Goal: Task Accomplishment & Management: Use online tool/utility

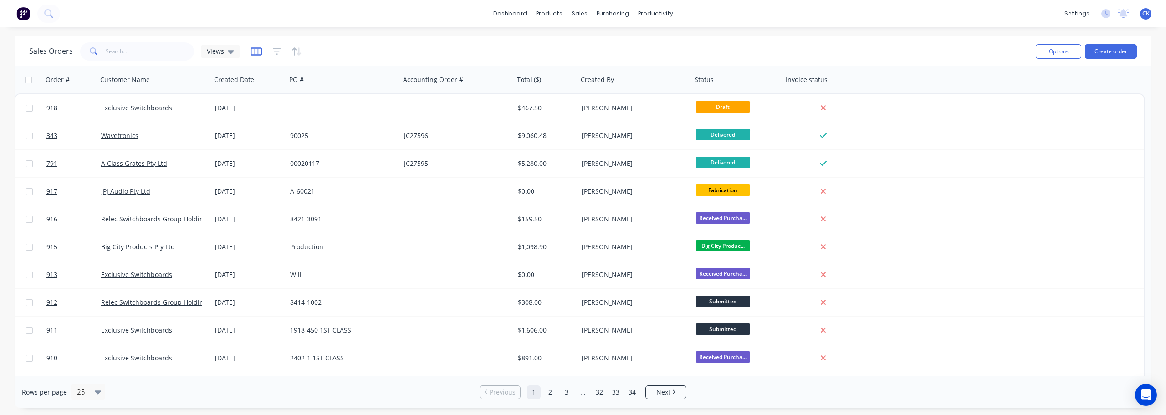
click at [252, 51] on icon "button" at bounding box center [256, 51] width 11 height 9
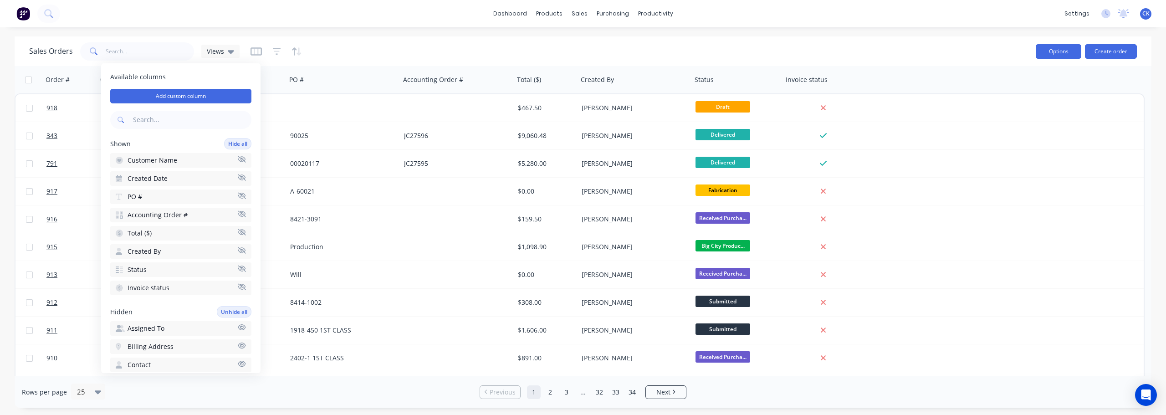
click at [582, 51] on button "Options" at bounding box center [1059, 51] width 46 height 15
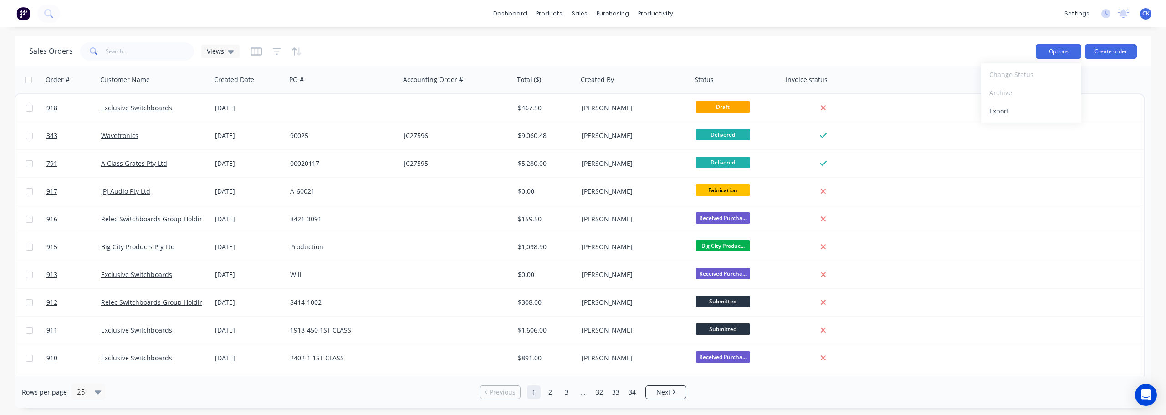
click at [582, 51] on button "Options" at bounding box center [1059, 51] width 46 height 15
click at [278, 53] on icon "button" at bounding box center [277, 51] width 8 height 9
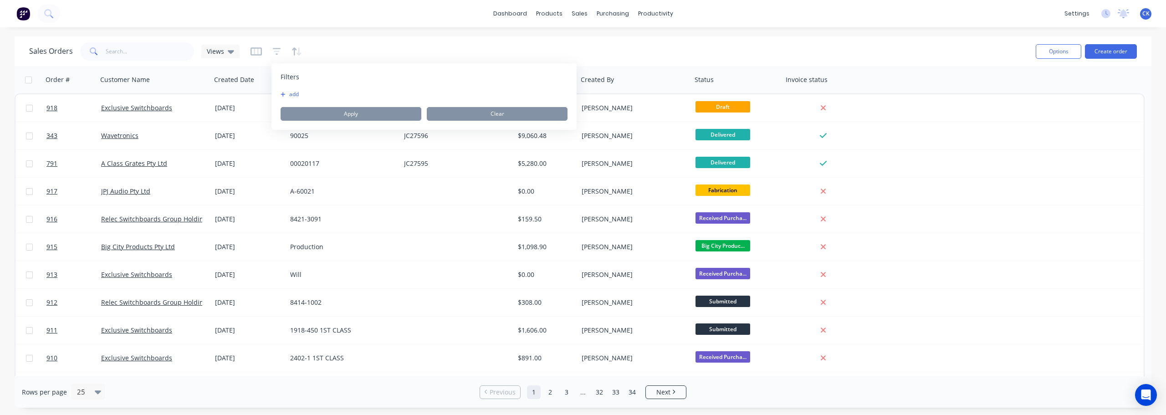
click at [288, 92] on button "add" at bounding box center [292, 94] width 23 height 7
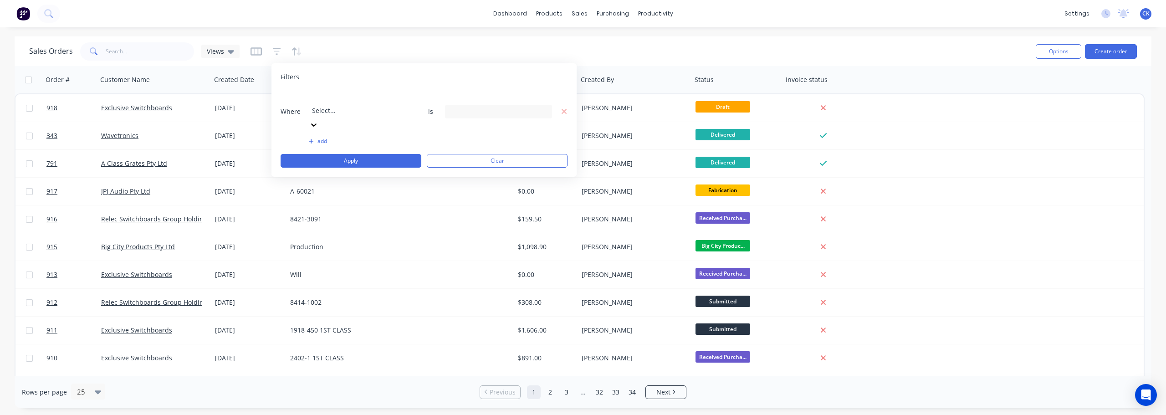
click at [374, 98] on div at bounding box center [377, 97] width 131 height 11
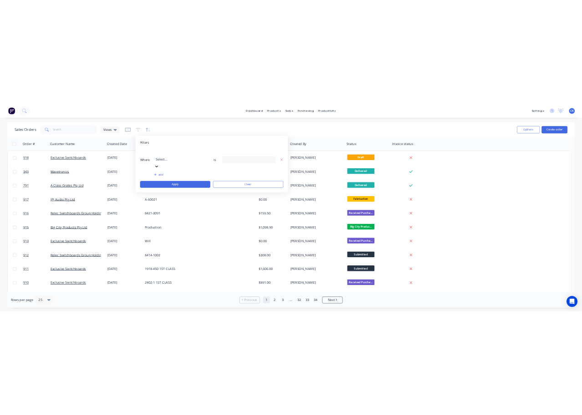
scroll to position [91, 0]
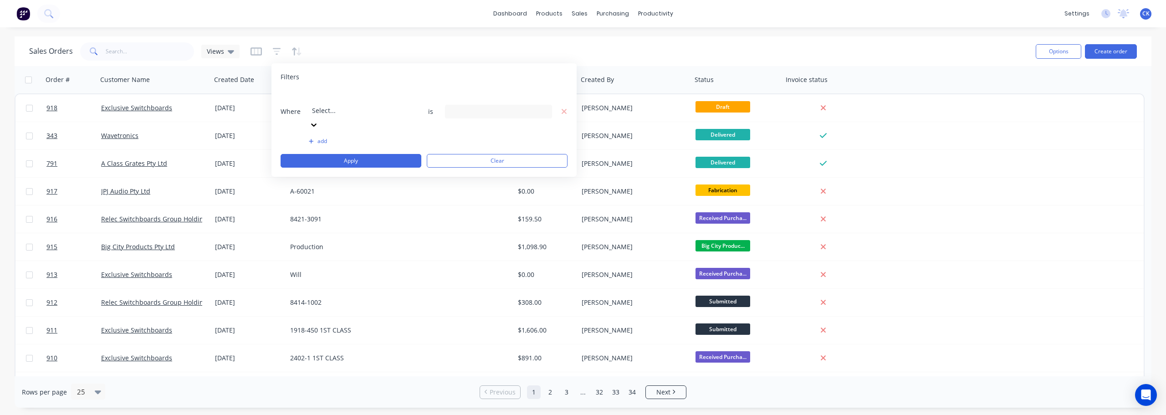
click at [456, 105] on input at bounding box center [498, 112] width 106 height 14
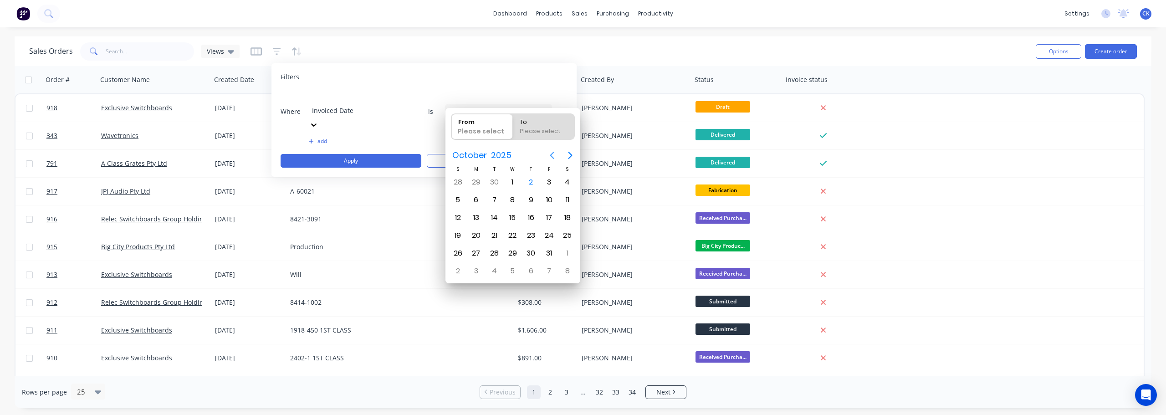
click at [553, 150] on icon "Previous page" at bounding box center [552, 155] width 11 height 11
click at [478, 182] on div "1" at bounding box center [476, 182] width 14 height 14
type input "[DATE]"
radio input "false"
radio input "true"
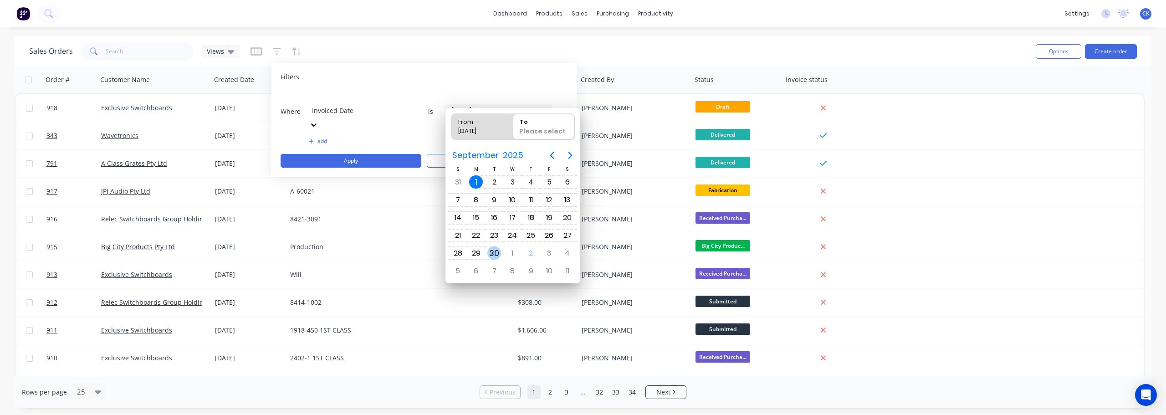
click at [499, 255] on div "30" at bounding box center [494, 253] width 14 height 14
type input "[DATE] - [DATE]"
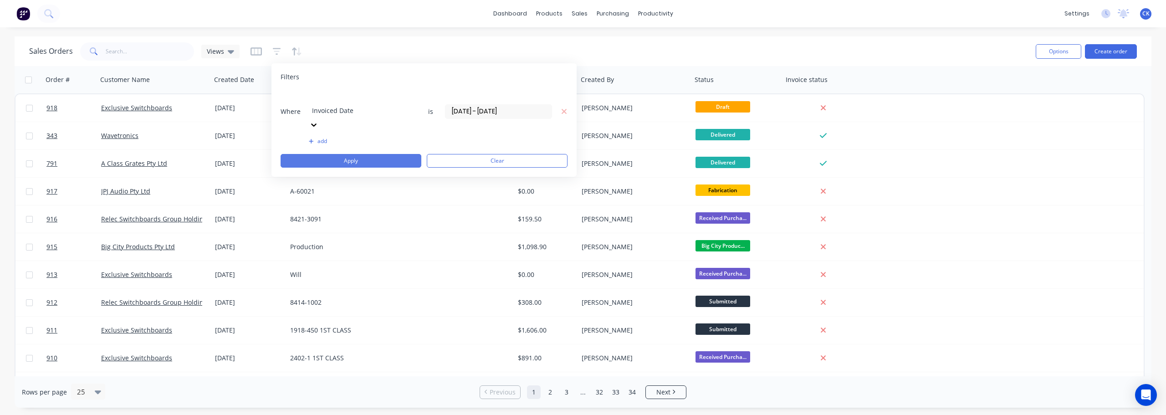
click at [355, 154] on button "Apply" at bounding box center [351, 161] width 141 height 14
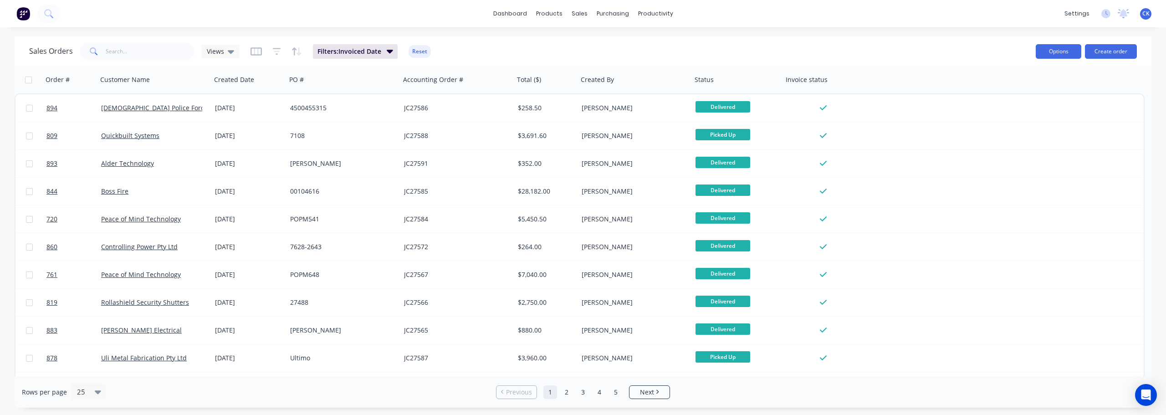
click at [582, 52] on button "Options" at bounding box center [1059, 51] width 46 height 15
click at [582, 115] on div "Export" at bounding box center [1031, 110] width 84 height 13
